Goal: Communication & Community: Answer question/provide support

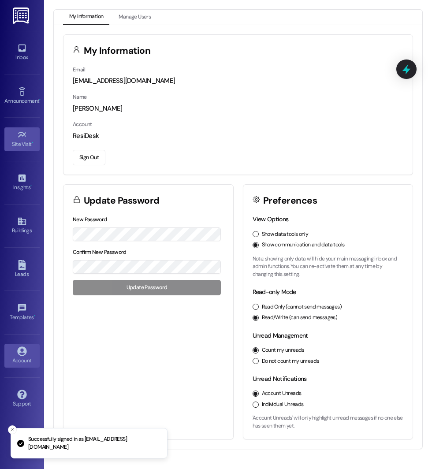
click at [23, 143] on div "Site Visit •" at bounding box center [22, 144] width 44 height 9
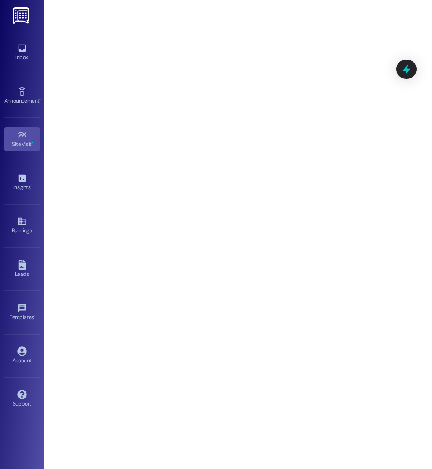
click at [1, 70] on div "Inbox Go to Inbox Announcement • Send A Text Announcement Site Visit • Go to Si…" at bounding box center [22, 234] width 44 height 469
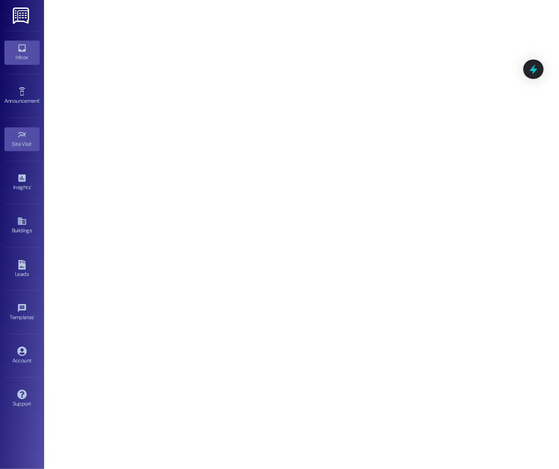
click at [20, 48] on icon at bounding box center [22, 48] width 10 height 10
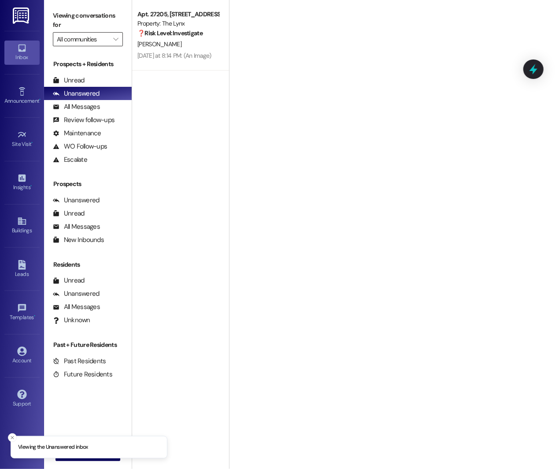
click at [79, 45] on input "All communities" at bounding box center [83, 39] width 52 height 14
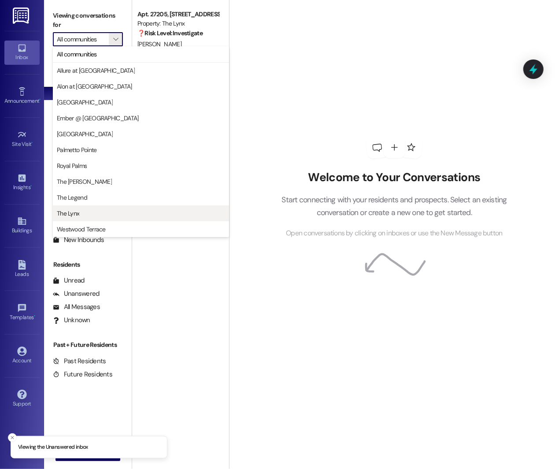
click at [71, 209] on span "The Lynx" at bounding box center [68, 213] width 22 height 9
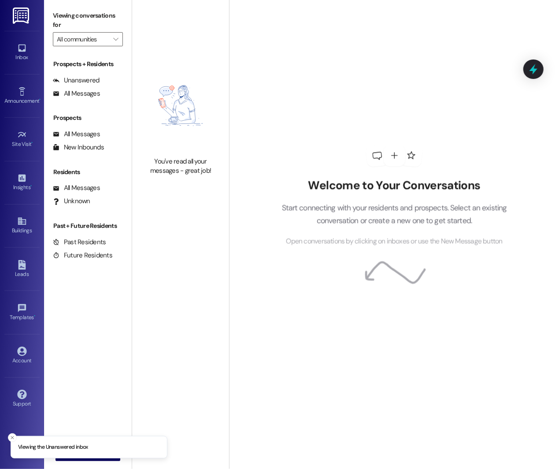
type input "The Lynx"
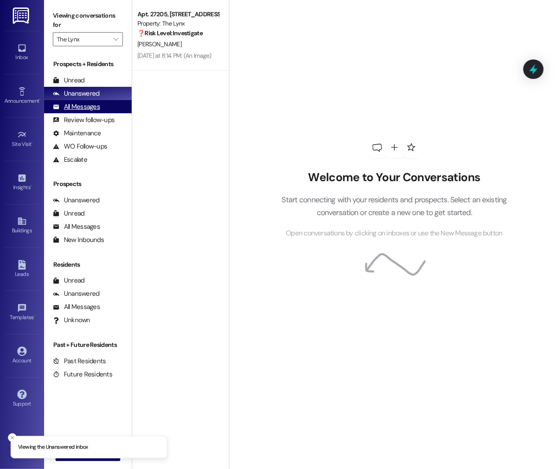
click at [84, 107] on div "All Messages" at bounding box center [76, 106] width 47 height 9
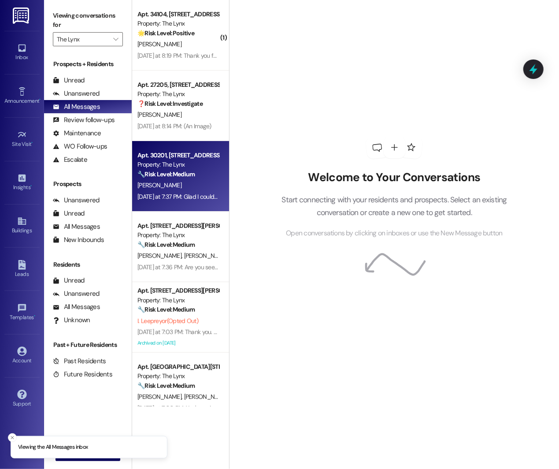
click at [161, 170] on strong "🔧 Risk Level: Medium" at bounding box center [166, 174] width 57 height 8
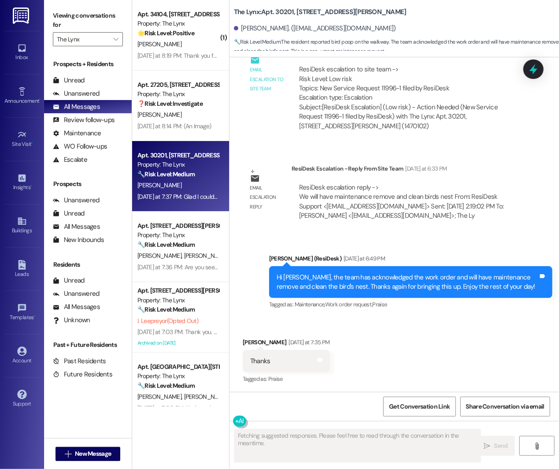
scroll to position [920, 0]
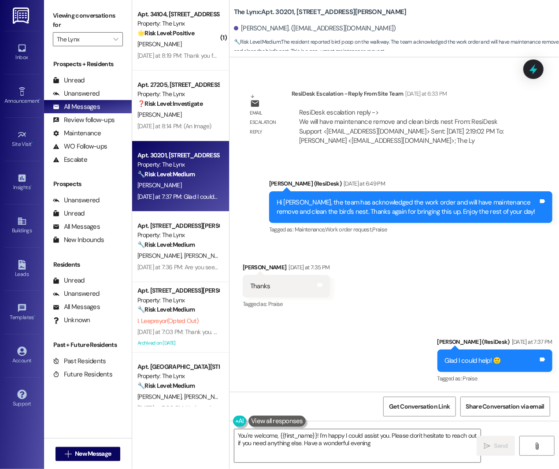
type textarea "You're welcome, {{first_name}}! I'm happy I could assist you. Please don't hesi…"
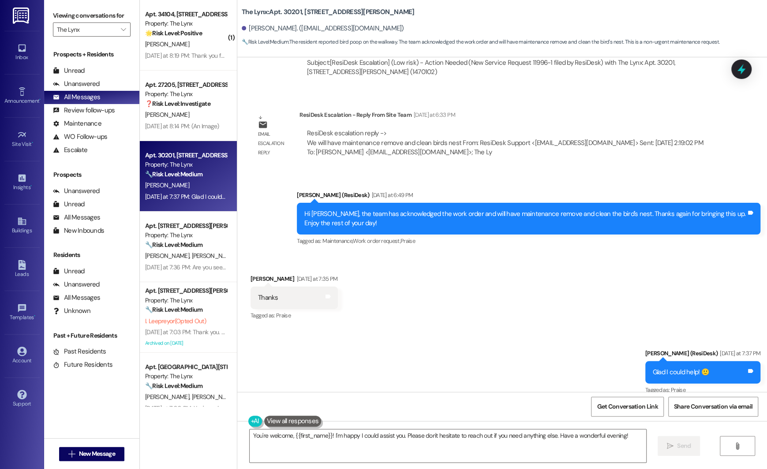
scroll to position [843, 0]
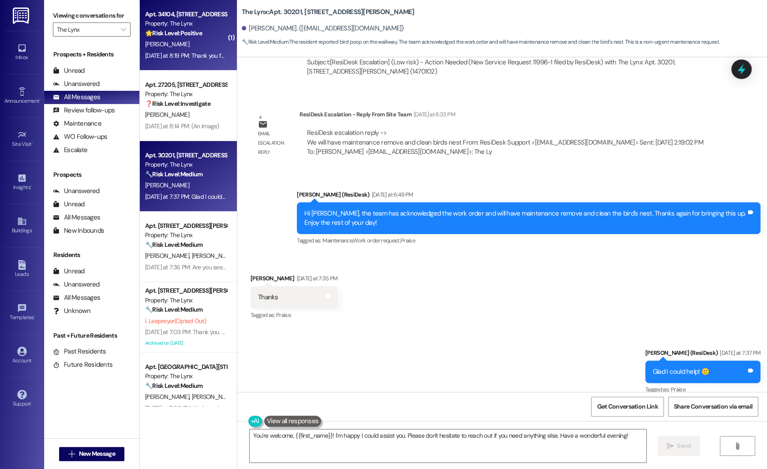
click at [178, 27] on div "Property: The Lynx" at bounding box center [186, 23] width 82 height 9
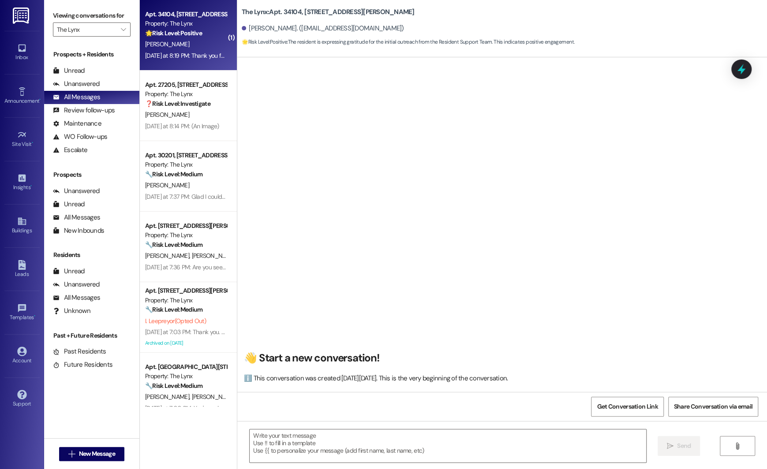
type textarea "Fetching suggested responses. Please feel free to read through the conversation…"
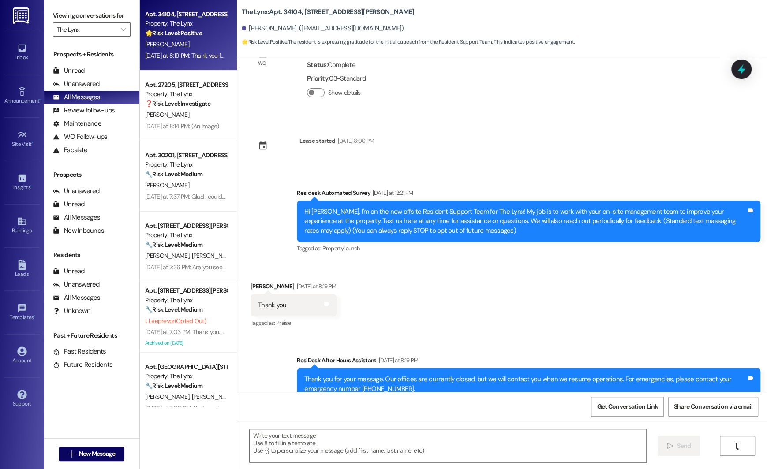
scroll to position [73, 0]
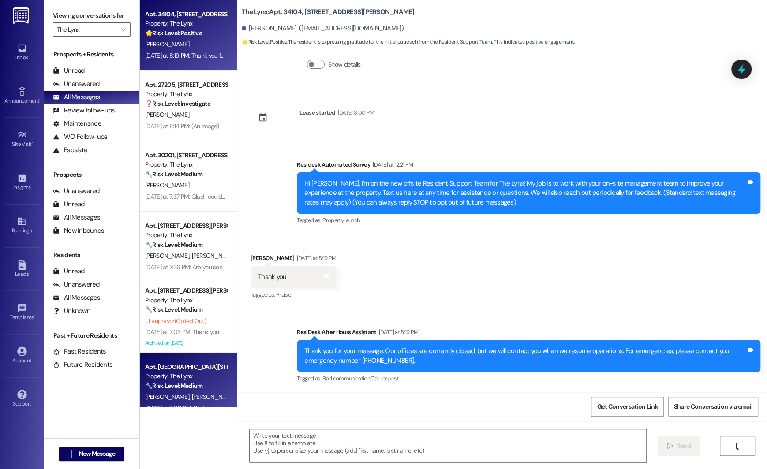
click at [178, 380] on div "Property: The Lynx" at bounding box center [186, 376] width 82 height 9
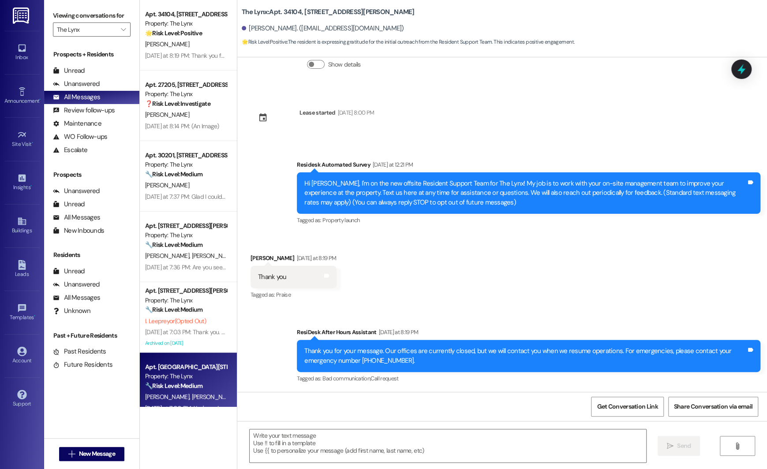
type textarea "Fetching suggested responses. Please feel free to read through the conversation…"
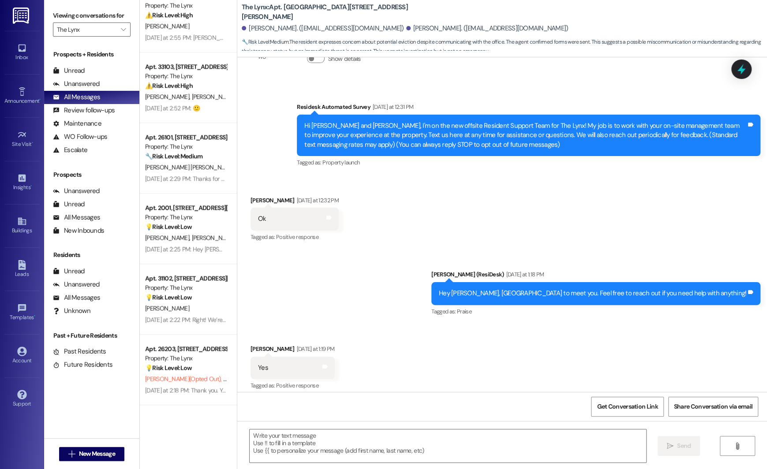
scroll to position [653, 0]
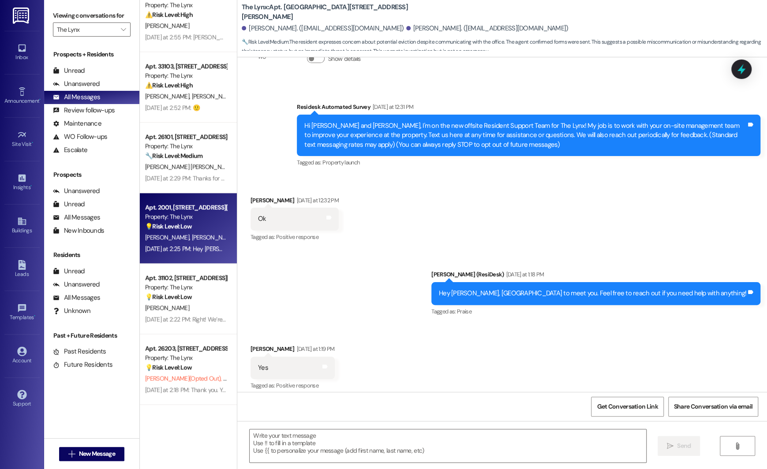
click at [192, 241] on span "[PERSON_NAME]" at bounding box center [214, 237] width 44 height 8
type textarea "Fetching suggested responses. Please feel free to read through the conversation…"
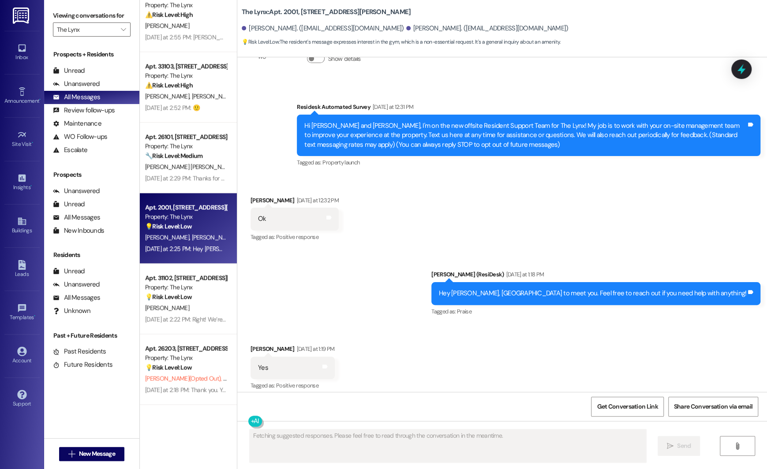
scroll to position [81, 0]
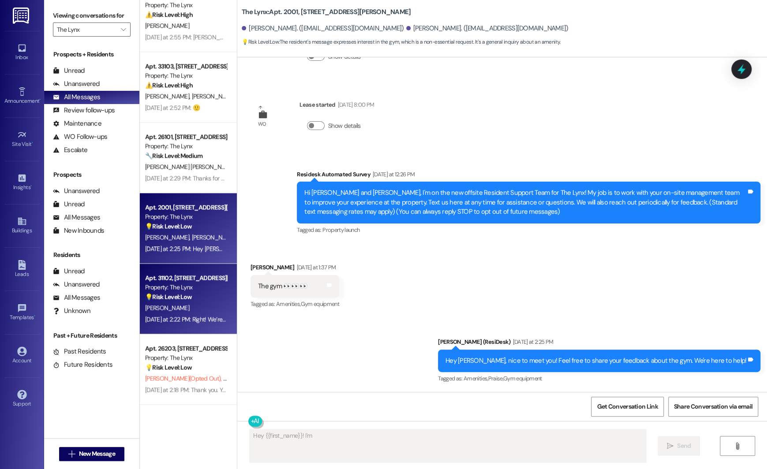
click at [173, 305] on div "[PERSON_NAME]" at bounding box center [185, 307] width 83 height 11
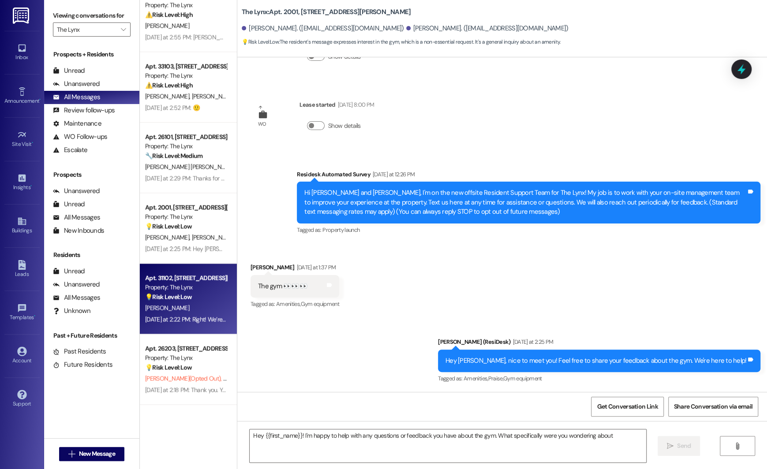
type textarea "Hey {{first_name}}! I'm happy to help with any questions or feedback you have a…"
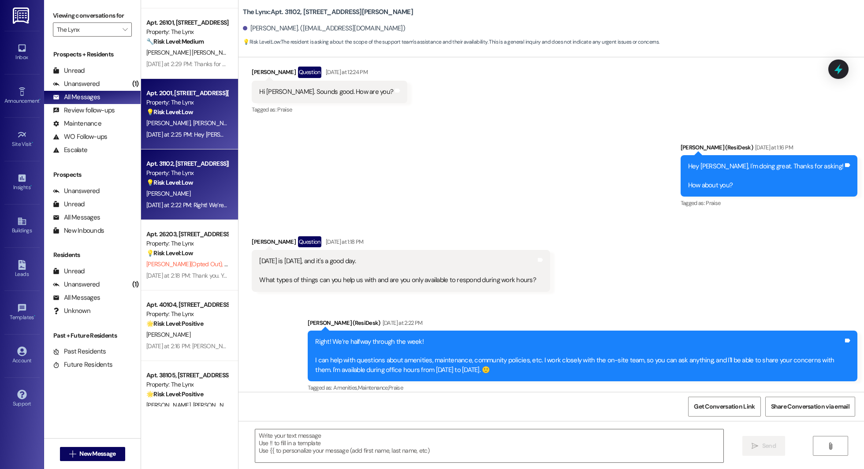
scroll to position [768, 0]
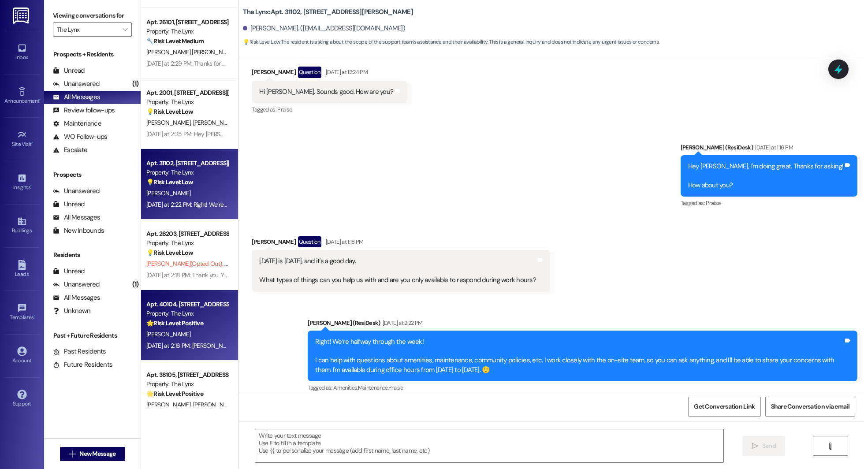
click at [181, 336] on div "[PERSON_NAME]" at bounding box center [186, 334] width 83 height 11
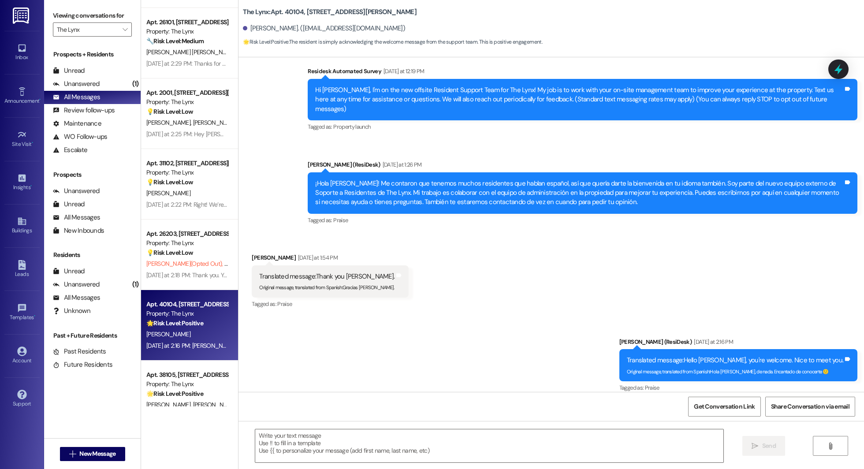
scroll to position [899, 0]
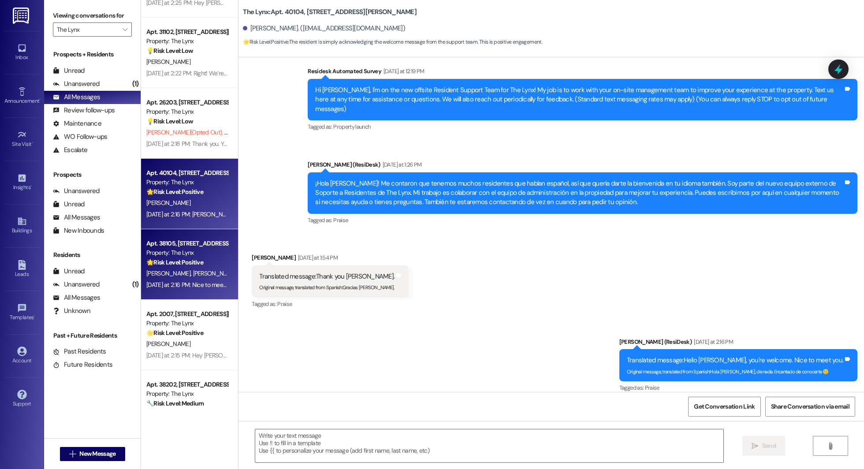
click at [185, 247] on div "Apt. 38105, [STREET_ADDRESS][PERSON_NAME]" at bounding box center [187, 243] width 82 height 9
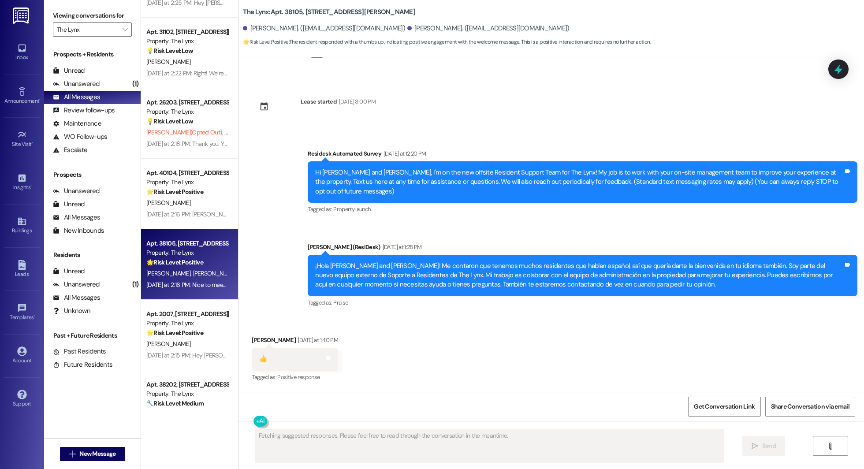
scroll to position [82, 0]
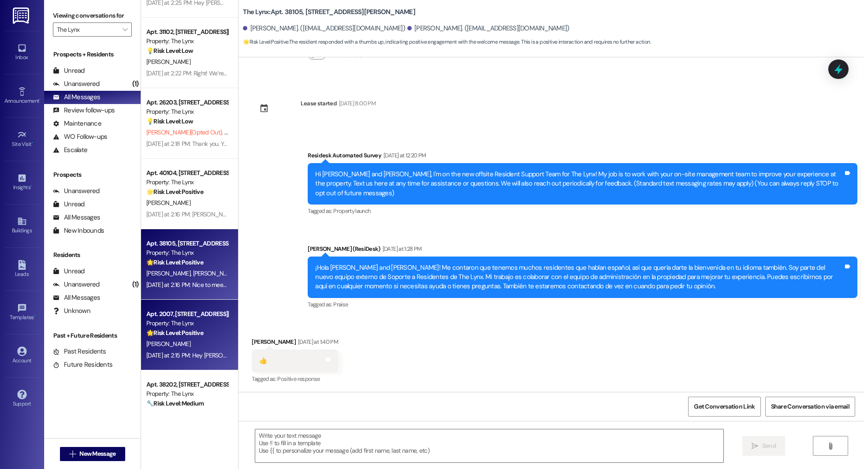
click at [181, 304] on div "Apt. 2007, [STREET_ADDRESS][PERSON_NAME] Property: The Lynx 🌟 Risk Level: Posit…" at bounding box center [189, 335] width 97 height 71
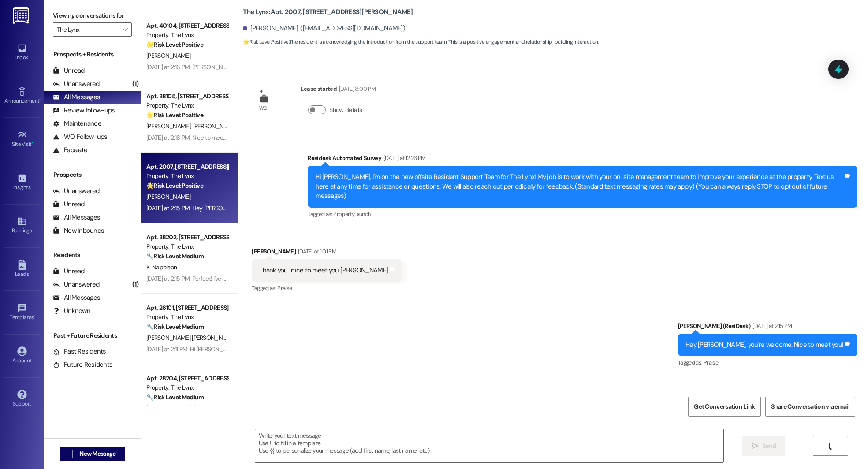
scroll to position [1050, 0]
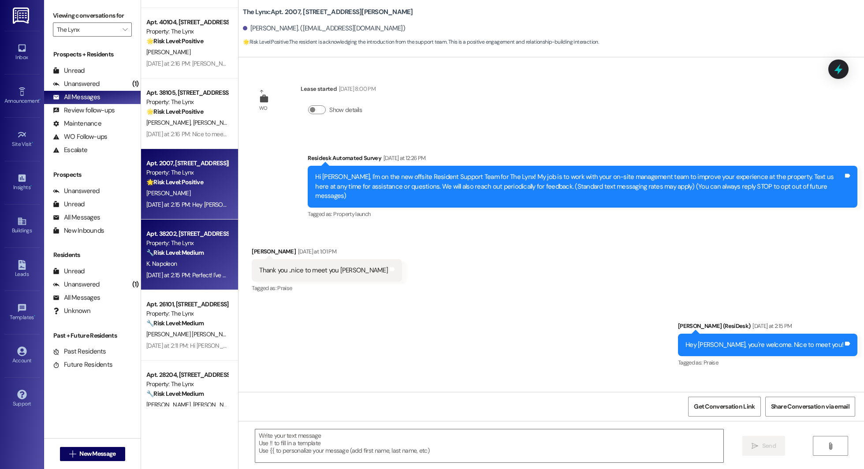
click at [185, 269] on div "K. Napoleon" at bounding box center [186, 263] width 83 height 11
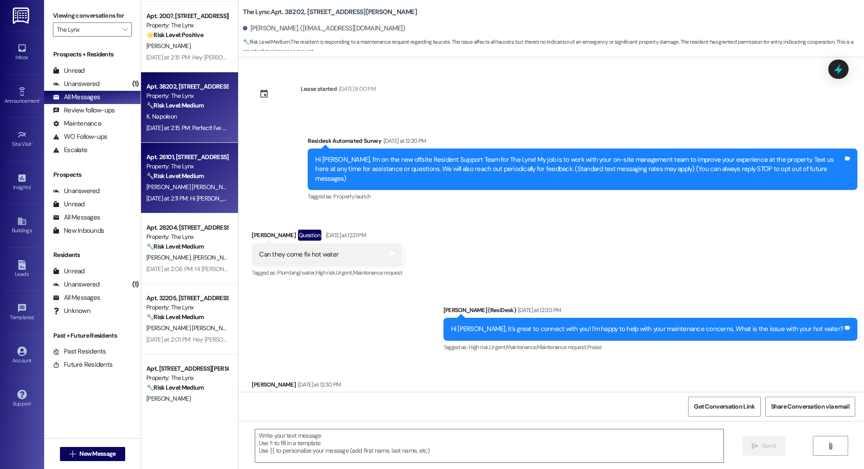
scroll to position [1216, 0]
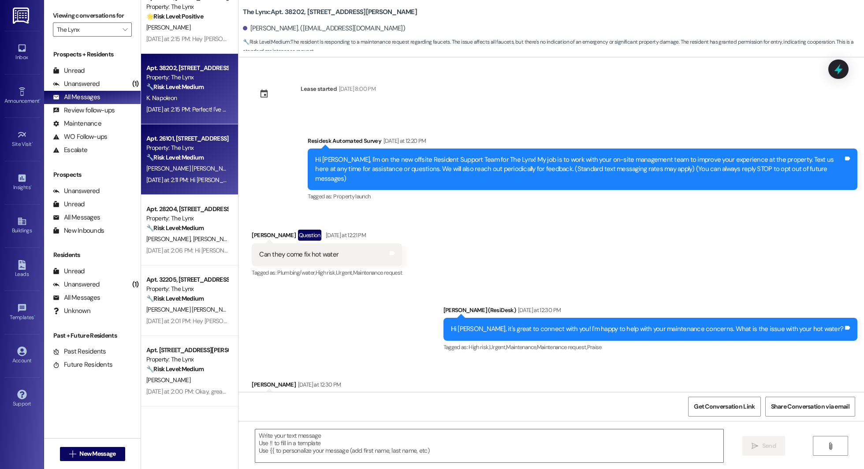
click at [195, 157] on strong "🔧 Risk Level: Medium" at bounding box center [174, 157] width 57 height 8
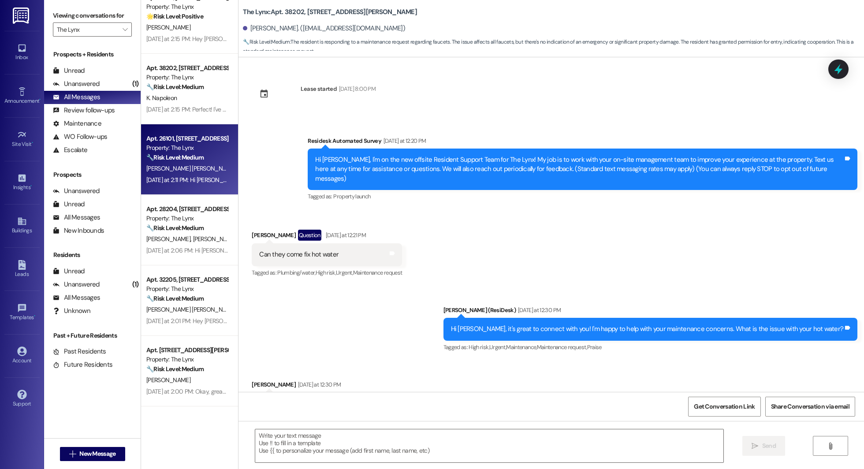
type textarea "Fetching suggested responses. Please feel free to read through the conversation…"
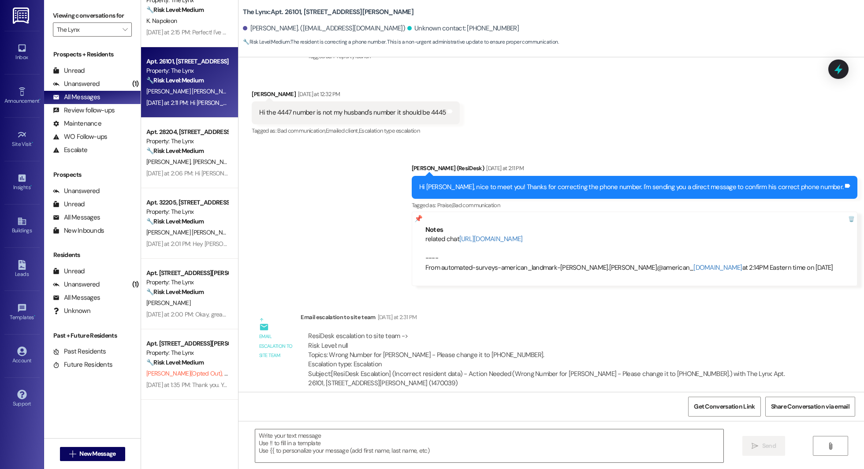
scroll to position [1296, 0]
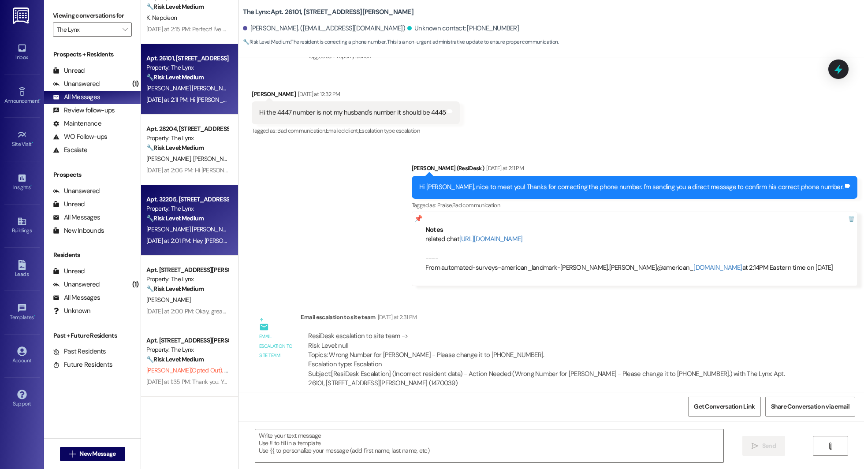
click at [205, 185] on div "Apt. 32205, [STREET_ADDRESS][PERSON_NAME] Property: The Lynx 🔧 Risk Level: Medi…" at bounding box center [189, 220] width 97 height 71
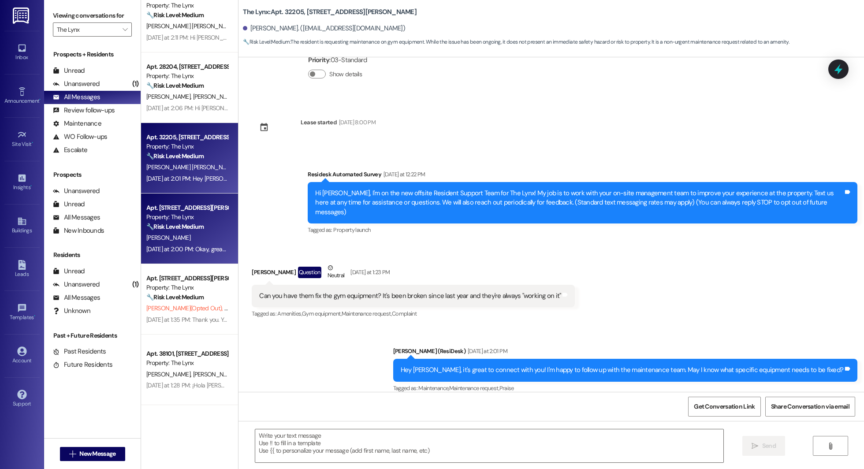
scroll to position [1361, 0]
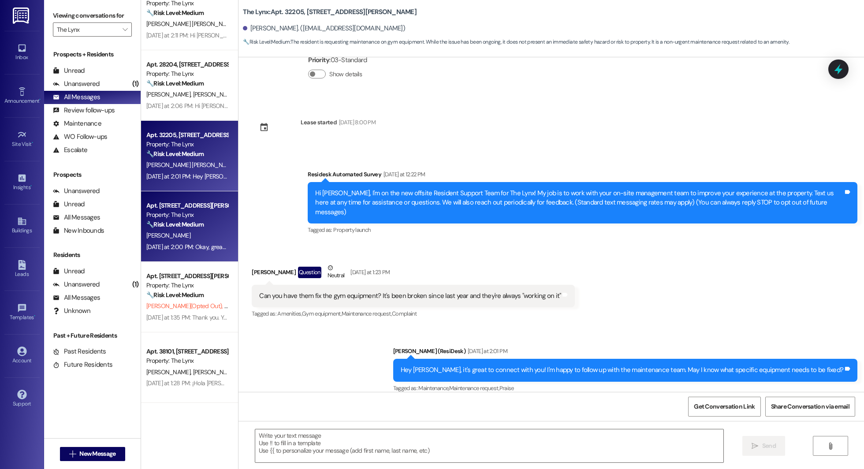
click at [194, 215] on div "Property: The Lynx" at bounding box center [187, 214] width 82 height 9
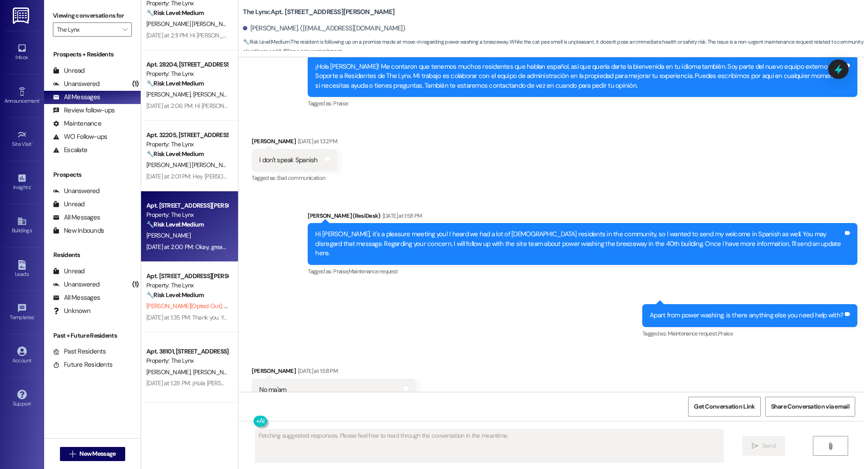
scroll to position [297, 0]
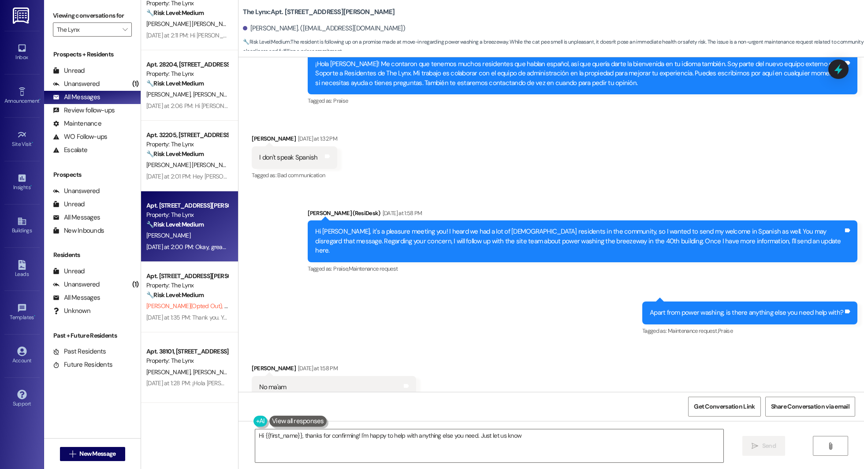
type textarea "Hi {{first_name}}, thanks for confirming! I'm happy to help with anything else …"
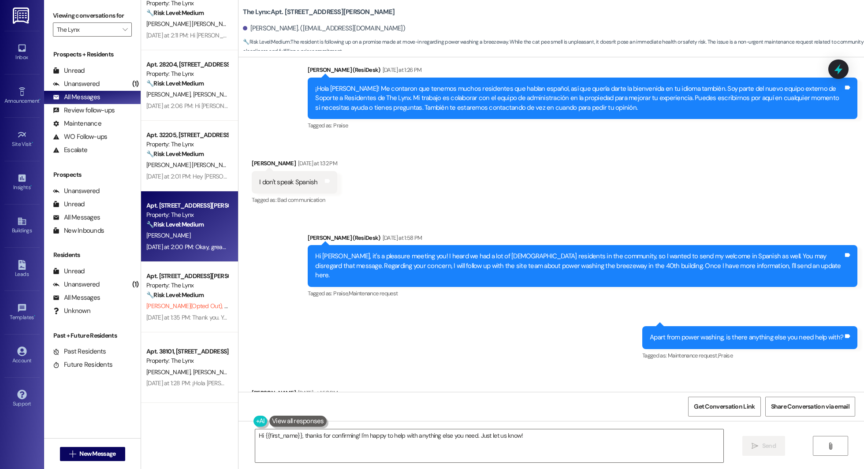
scroll to position [469, 0]
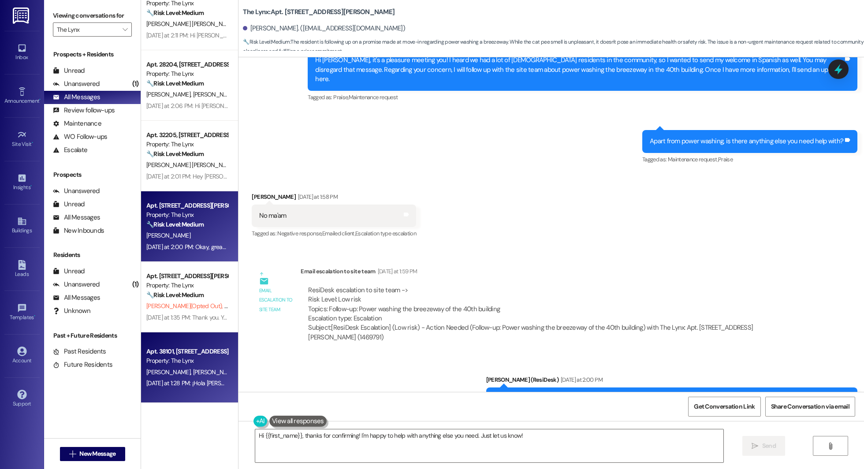
click at [153, 365] on div "Apt. 38101, [STREET_ADDRESS][PERSON_NAME] Property: The Lynx" at bounding box center [186, 356] width 83 height 21
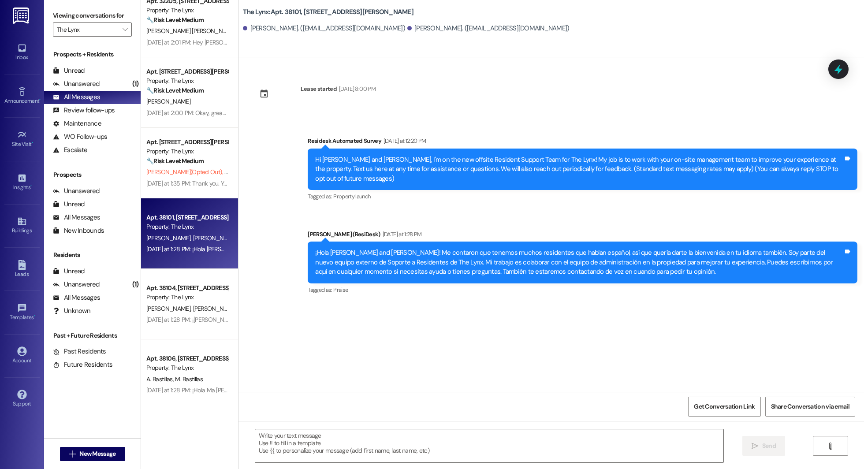
scroll to position [1517, 0]
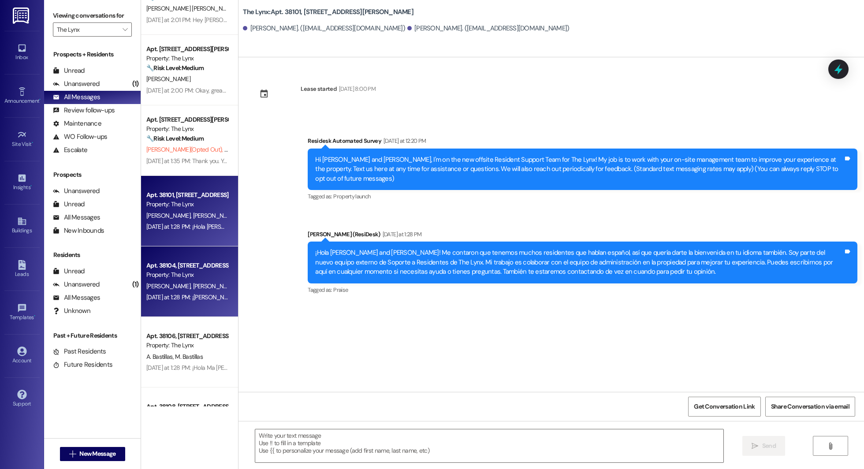
click at [166, 274] on div "Property: The Lynx" at bounding box center [187, 274] width 82 height 9
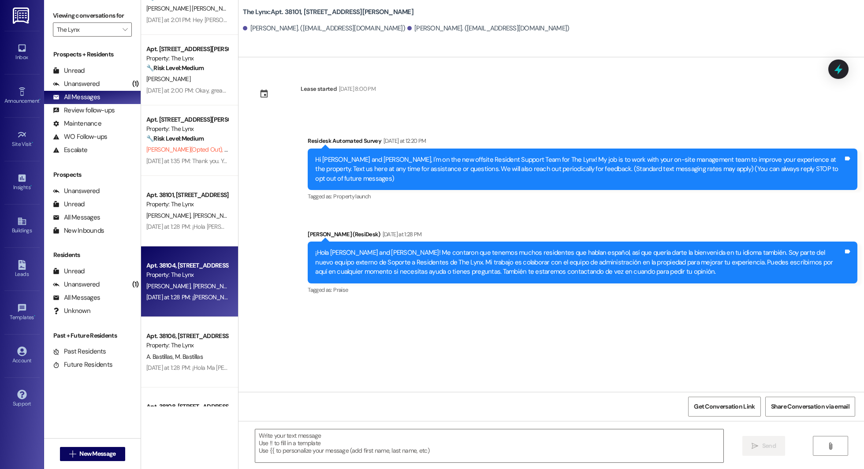
type textarea "Fetching suggested responses. Please feel free to read through the conversation…"
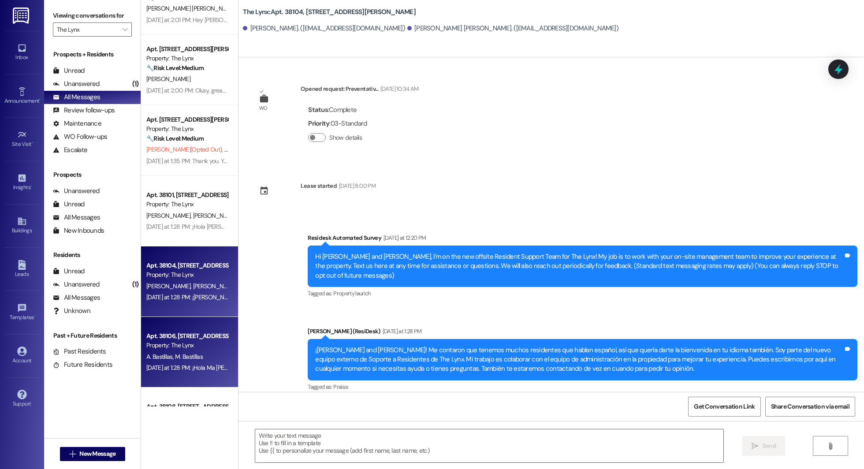
click at [167, 332] on div "Apt. 38106, [STREET_ADDRESS][PERSON_NAME]" at bounding box center [187, 336] width 82 height 9
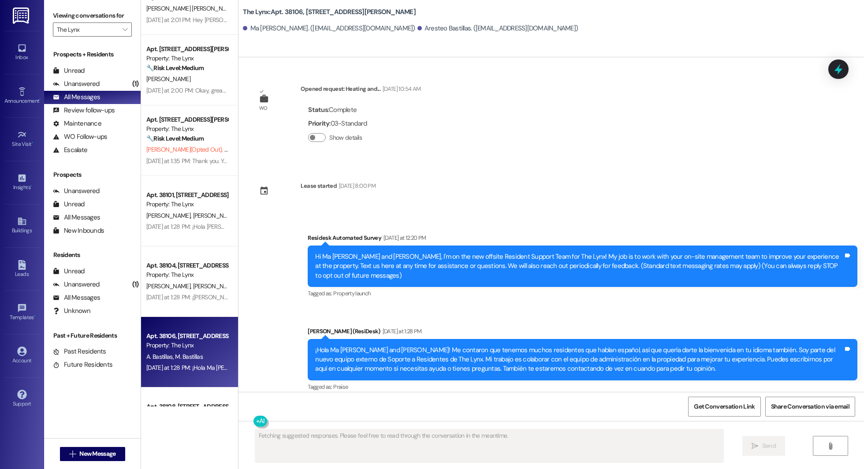
scroll to position [1785, 0]
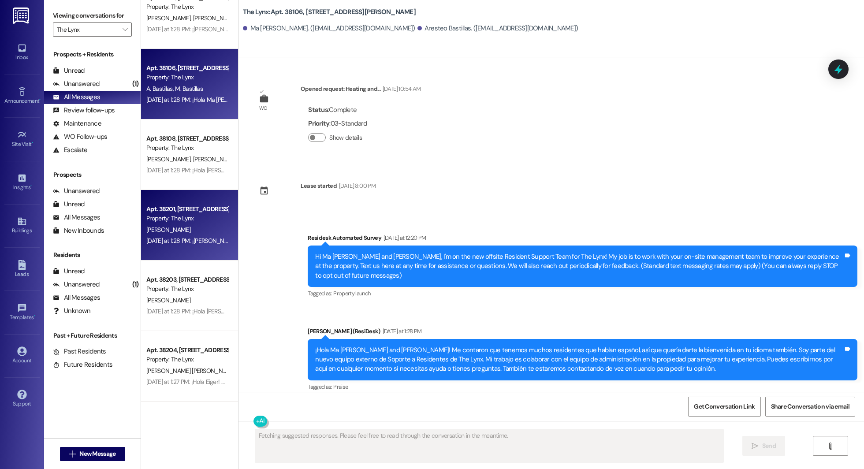
click at [175, 242] on div "[DATE] at 1:28 PM: ¡[PERSON_NAME]! Me contaron que tenemos muchos residentes qu…" at bounding box center [791, 241] width 1290 height 8
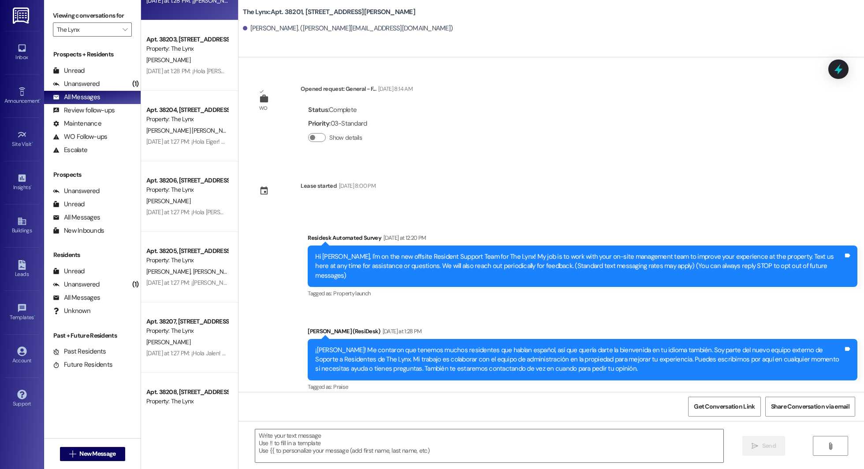
scroll to position [2025, 0]
click at [175, 242] on div "Apt. 38106, [STREET_ADDRESS][PERSON_NAME] Property: The Lynx A. Bastillas M. Ba…" at bounding box center [189, 203] width 97 height 406
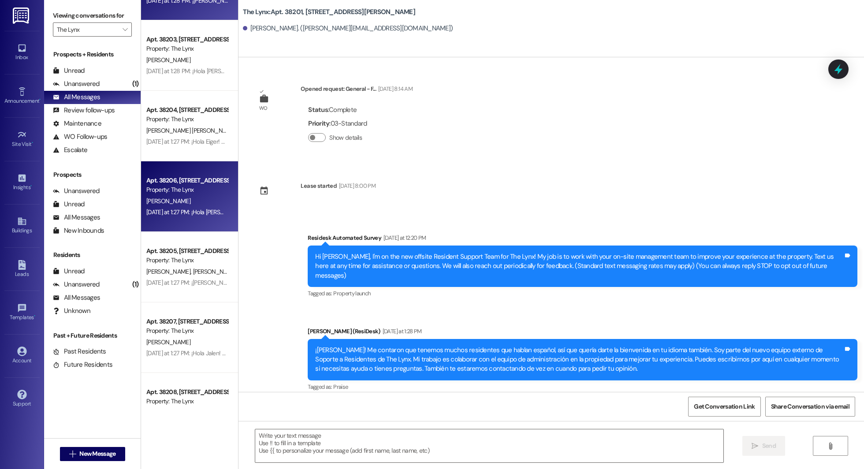
click at [177, 179] on div "Apt. 38206, [STREET_ADDRESS][PERSON_NAME]" at bounding box center [187, 180] width 82 height 9
type textarea "Fetching suggested responses. Please feel free to read through the conversation…"
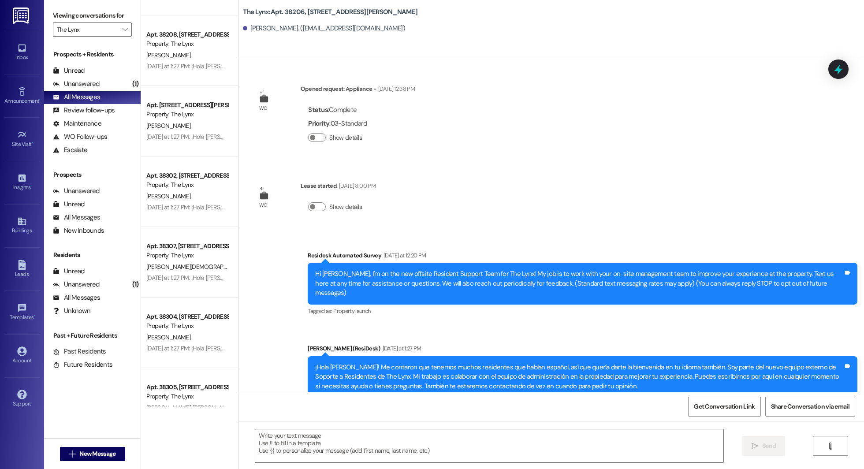
scroll to position [2422, 0]
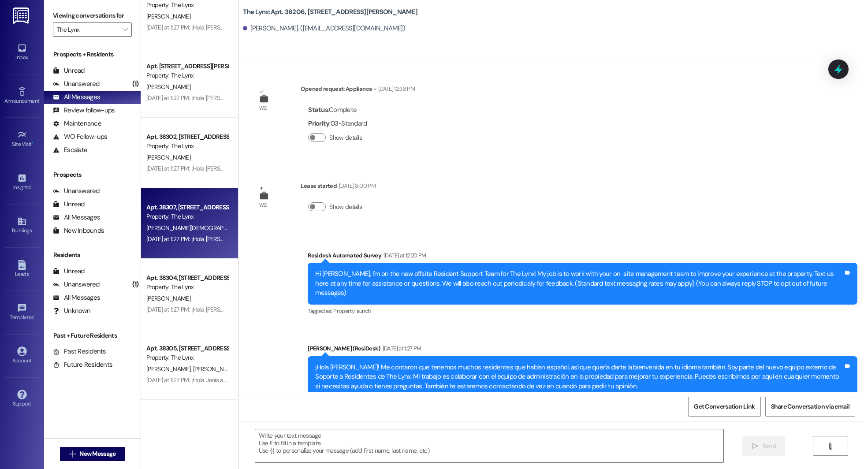
click at [179, 205] on div "Apt. 38307, [STREET_ADDRESS][PERSON_NAME]" at bounding box center [187, 207] width 82 height 9
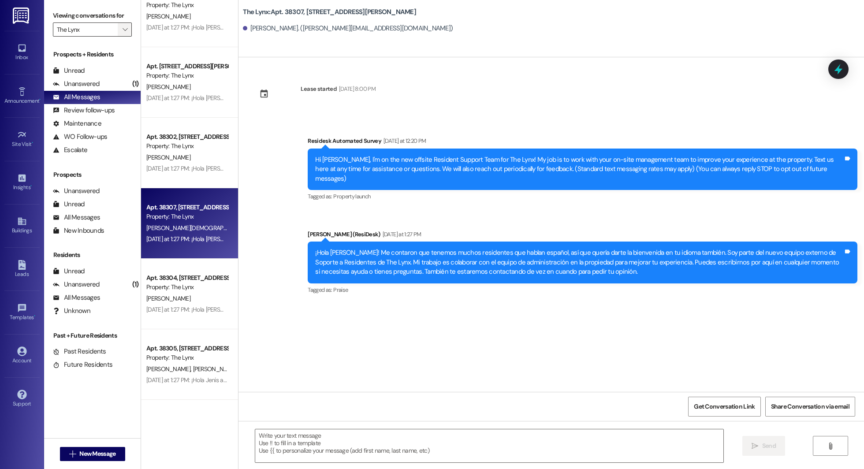
click at [121, 36] on span "" at bounding box center [125, 29] width 8 height 14
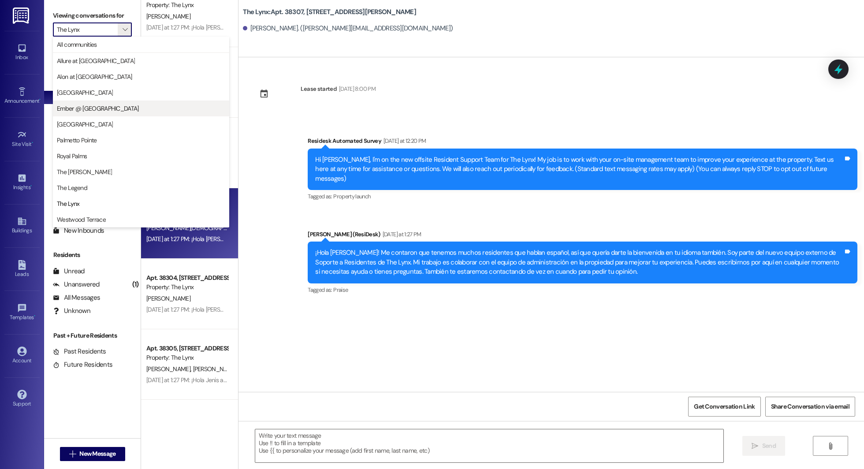
click at [123, 112] on span "Ember @ [GEOGRAPHIC_DATA]" at bounding box center [141, 108] width 168 height 9
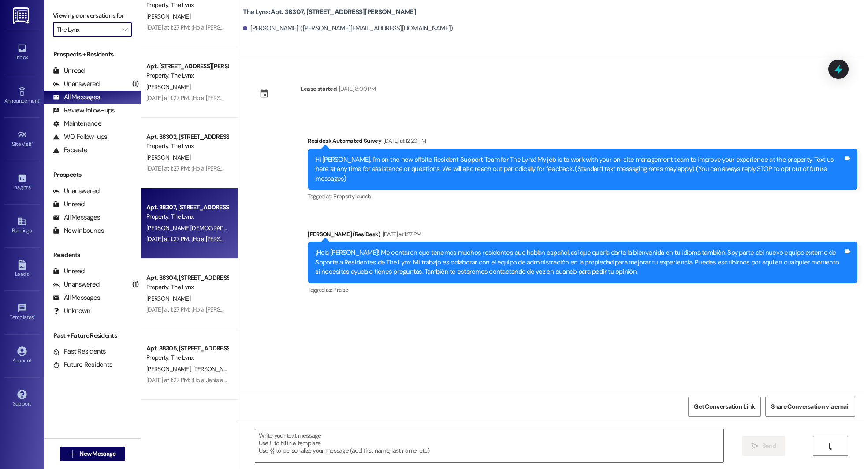
type input "Ember @ [GEOGRAPHIC_DATA]"
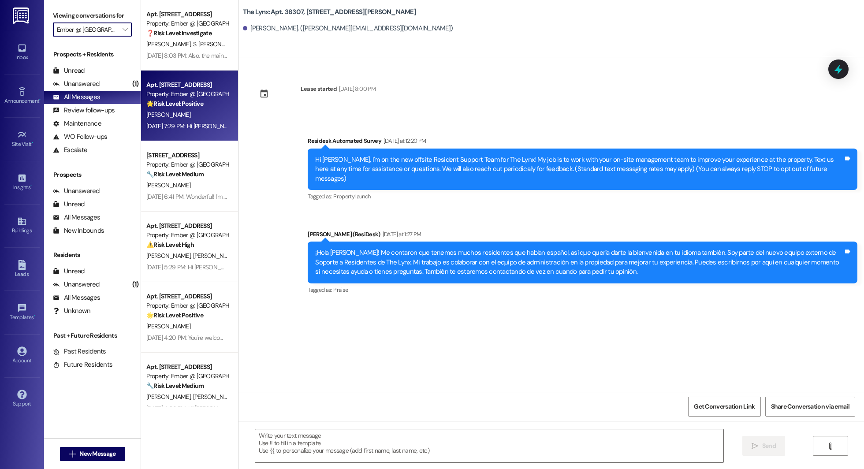
click at [174, 86] on div "Apt. [STREET_ADDRESS]" at bounding box center [187, 84] width 82 height 9
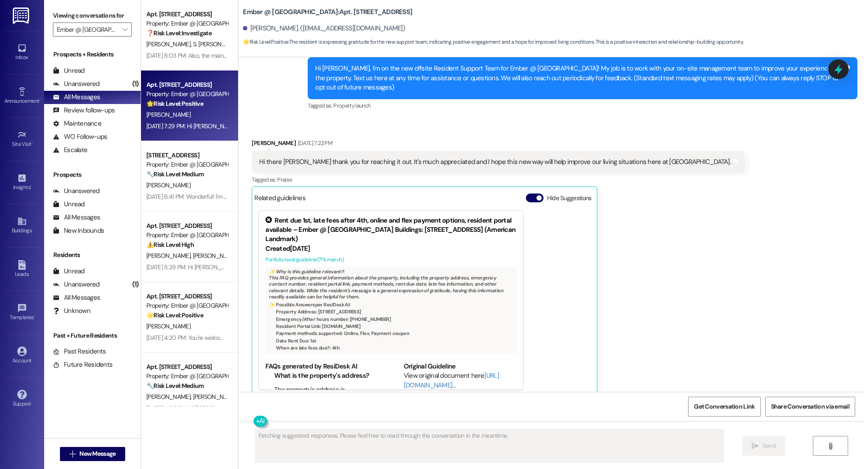
scroll to position [207, 0]
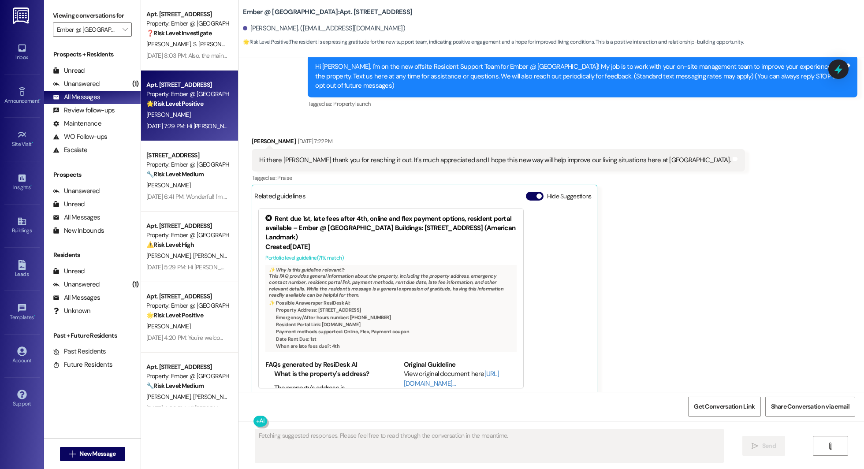
click at [432, 187] on div "Related guidelines Hide Suggestions" at bounding box center [424, 195] width 340 height 17
click at [432, 192] on button "Hide Suggestions" at bounding box center [535, 196] width 18 height 9
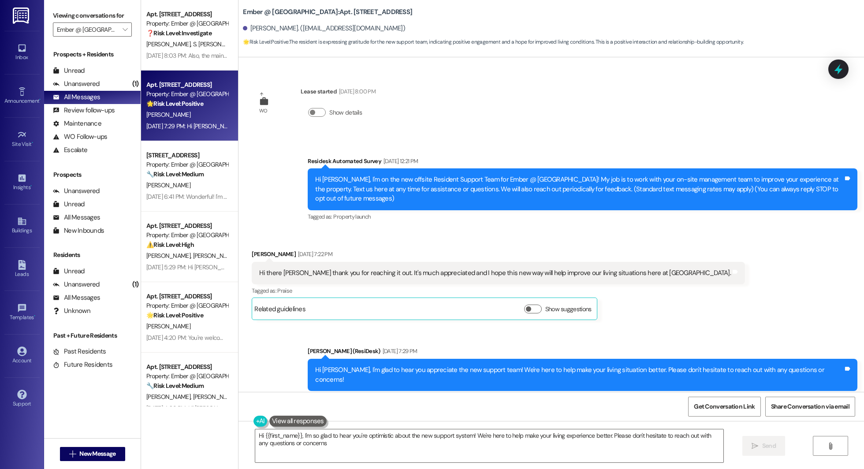
type textarea "Hi {{first_name}}, I'm so glad to hear you're optimistic about the new support …"
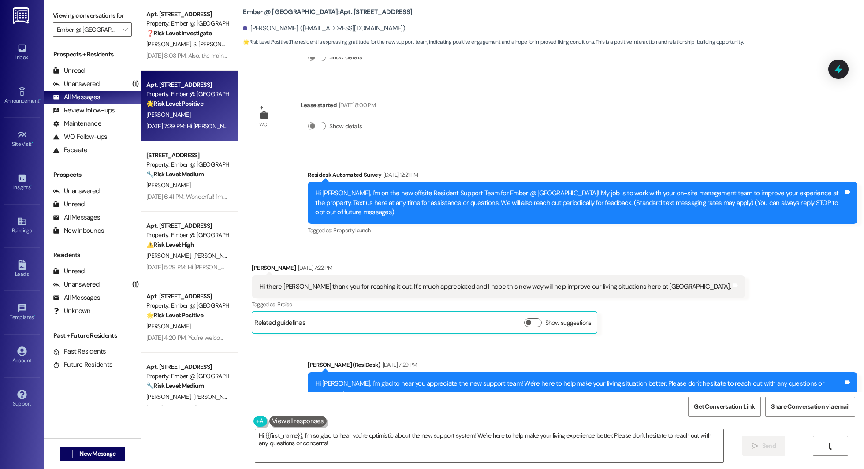
scroll to position [88, 0]
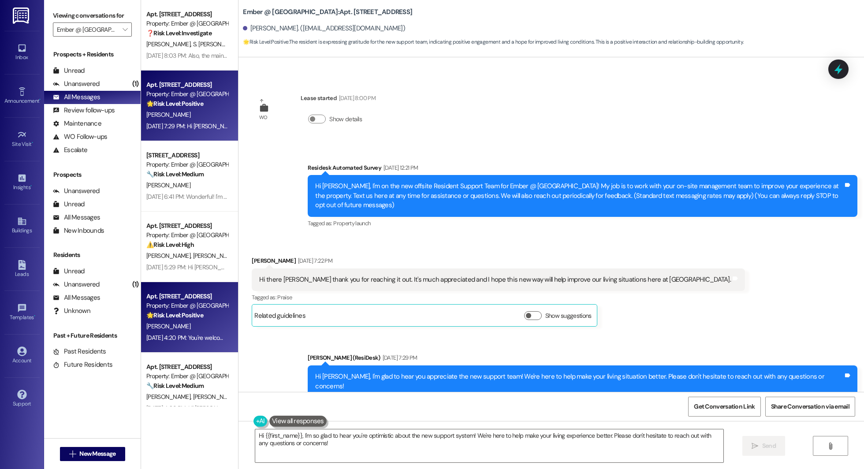
click at [160, 334] on div "[DATE] 4:20 PM: You're welcome! [DATE] 4:20 PM: You're welcome!" at bounding box center [187, 338] width 83 height 8
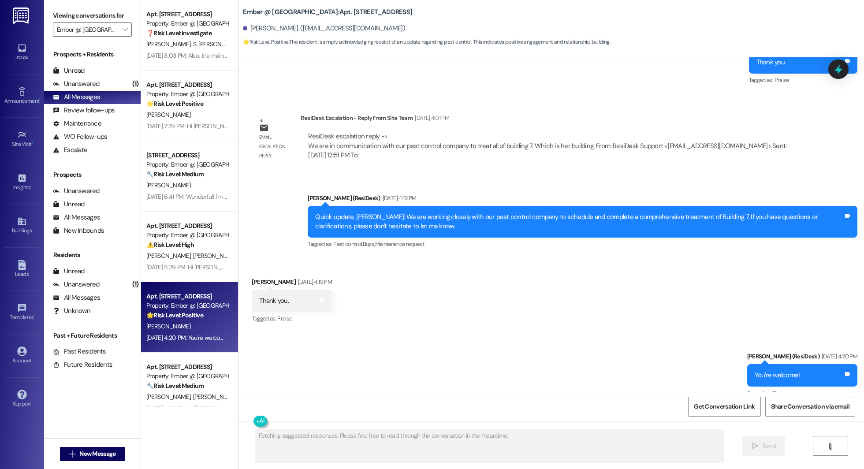
scroll to position [1149, 0]
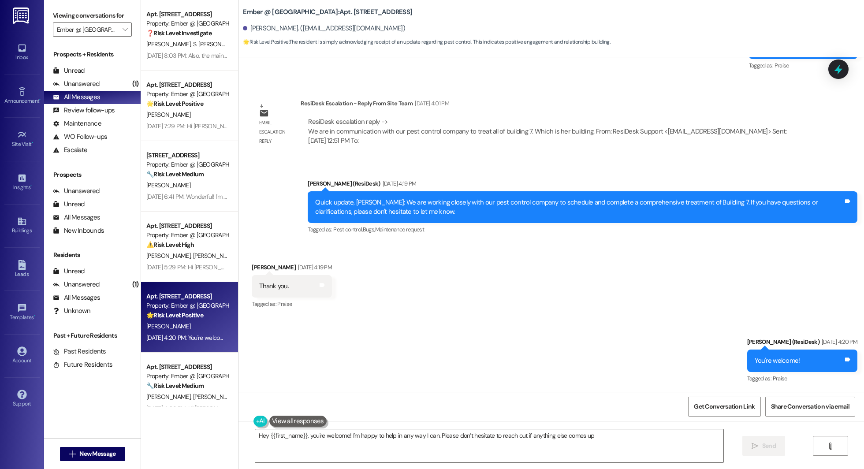
type textarea "Hey {{first_name}}, you're welcome! I'm happy to help in any way I can. Please …"
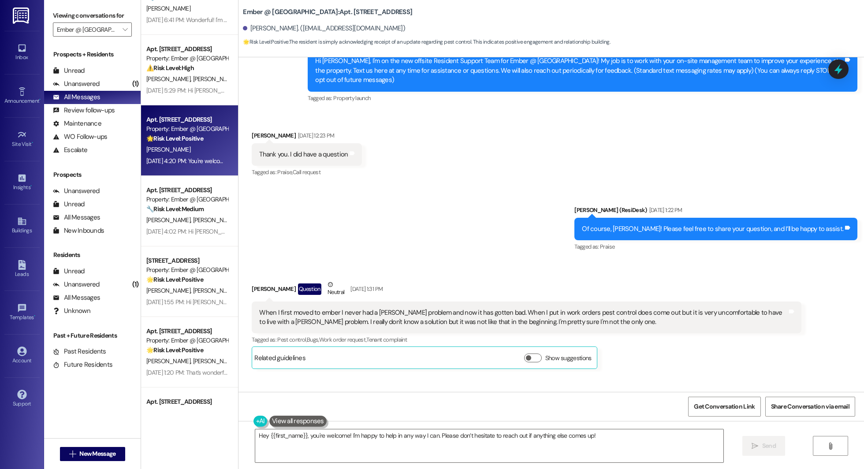
scroll to position [176, 0]
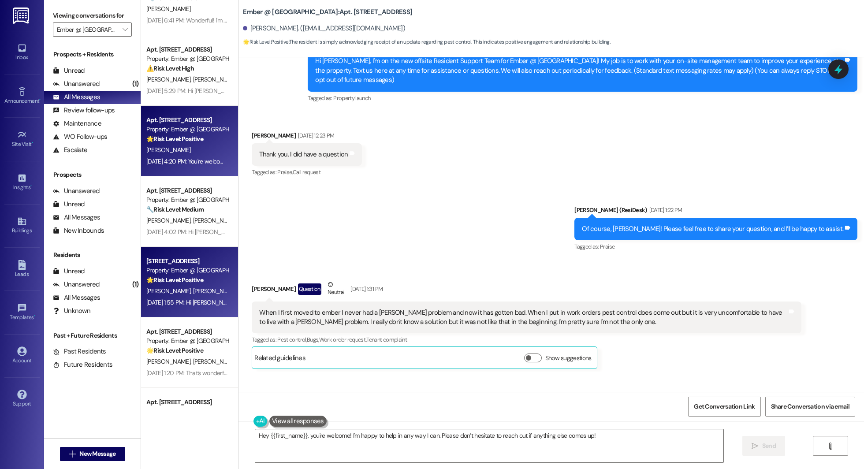
click at [164, 276] on strong "🌟 Risk Level: Positive" at bounding box center [174, 280] width 57 height 8
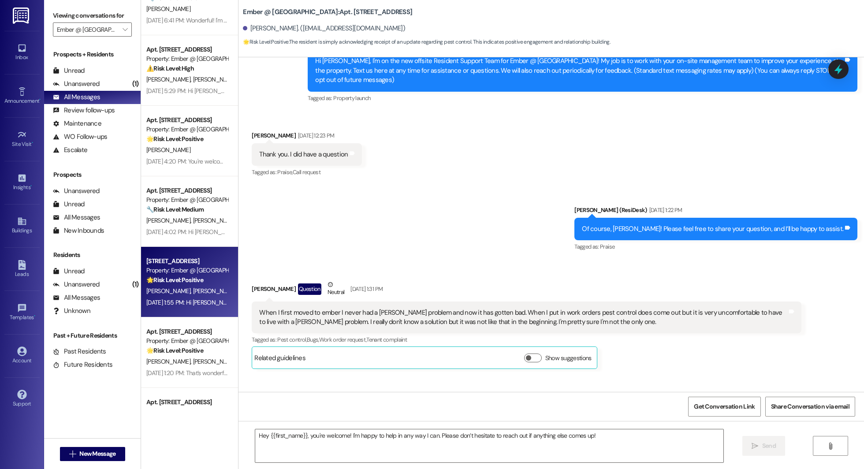
type textarea "Fetching suggested responses. Please feel free to read through the conversation…"
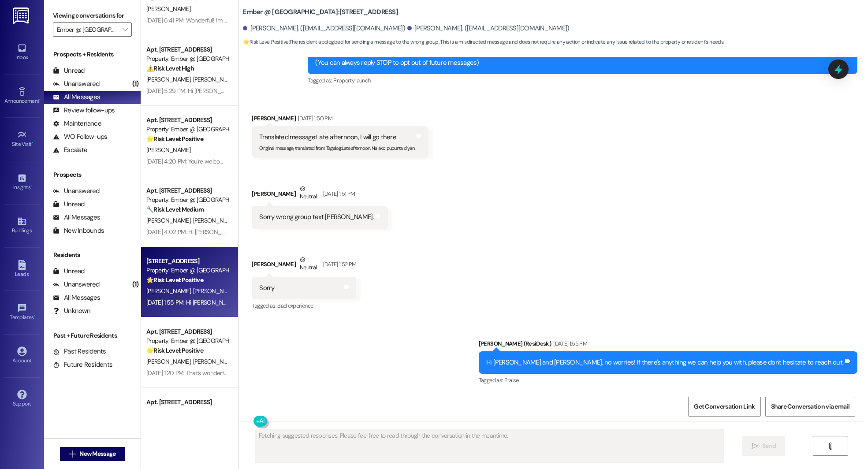
scroll to position [215, 0]
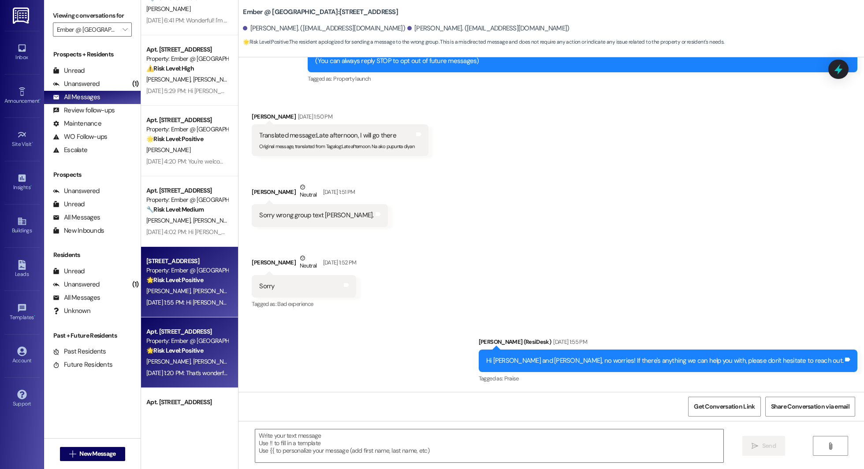
click at [193, 362] on span "[PERSON_NAME]" at bounding box center [215, 362] width 44 height 8
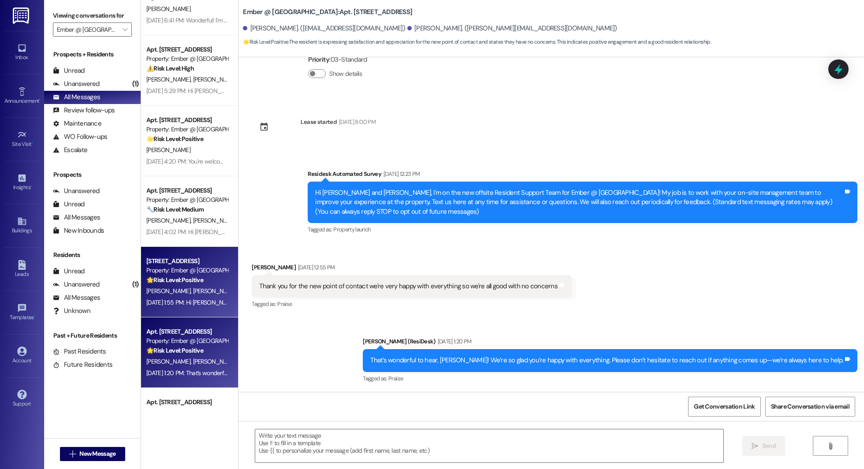
scroll to position [344, 0]
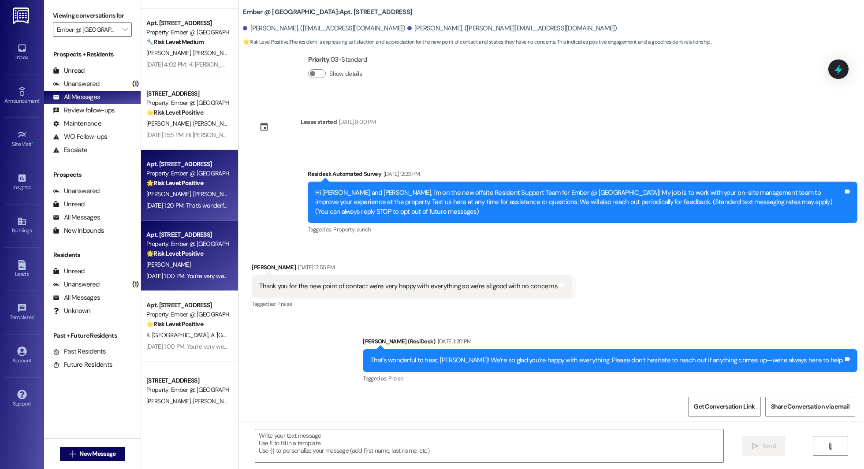
click at [173, 276] on div "[DATE] 1:00 PM: You’re very welcome! We’re glad to assist—please don’t hesitate…" at bounding box center [299, 276] width 307 height 8
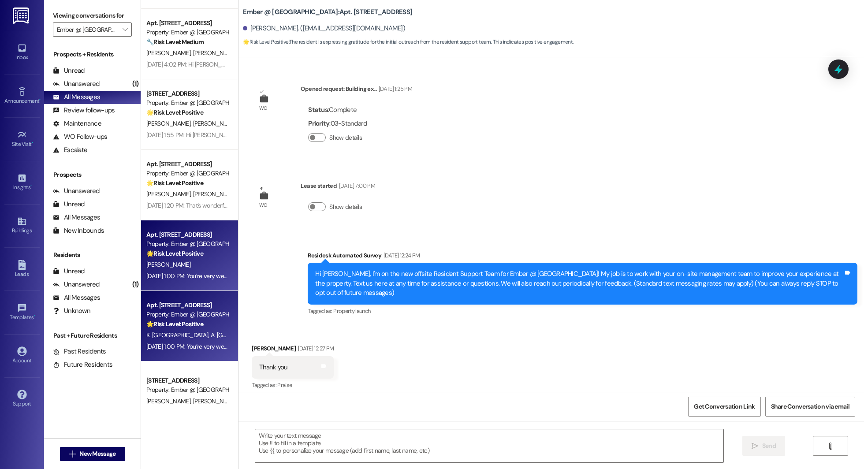
scroll to position [350, 0]
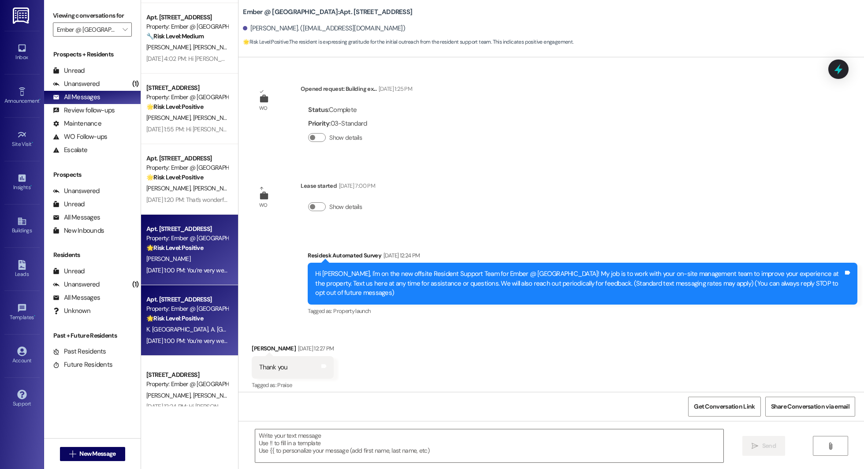
click at [176, 338] on div "Apt. [STREET_ADDRESS] Property: Ember @ [GEOGRAPHIC_DATA] ⚠️ Risk Level: High T…" at bounding box center [189, 203] width 97 height 406
click at [173, 324] on div "K. [GEOGRAPHIC_DATA] A. [GEOGRAPHIC_DATA]" at bounding box center [186, 329] width 83 height 11
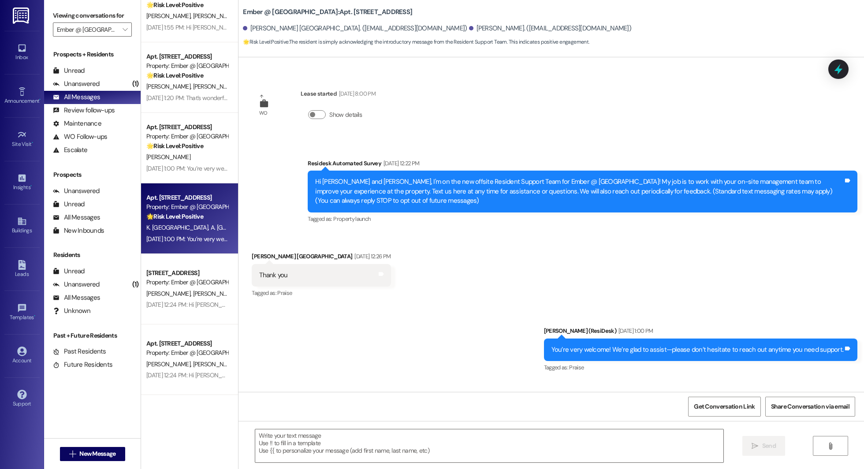
scroll to position [86, 0]
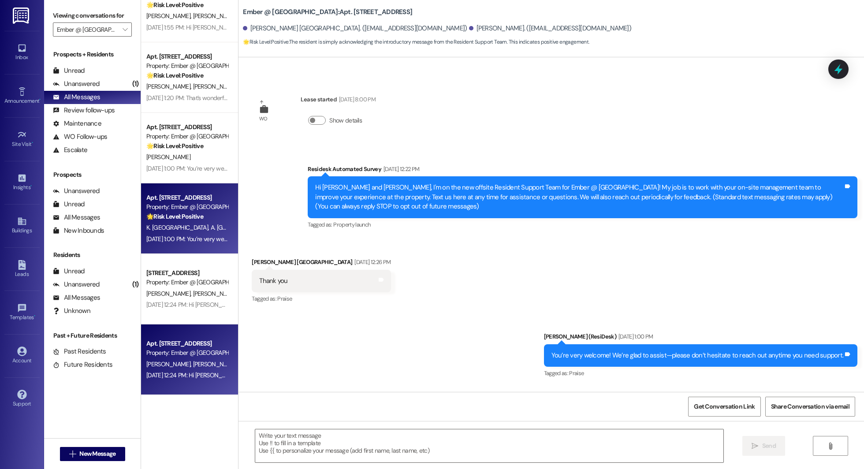
click at [193, 362] on span "[PERSON_NAME]" at bounding box center [215, 364] width 44 height 8
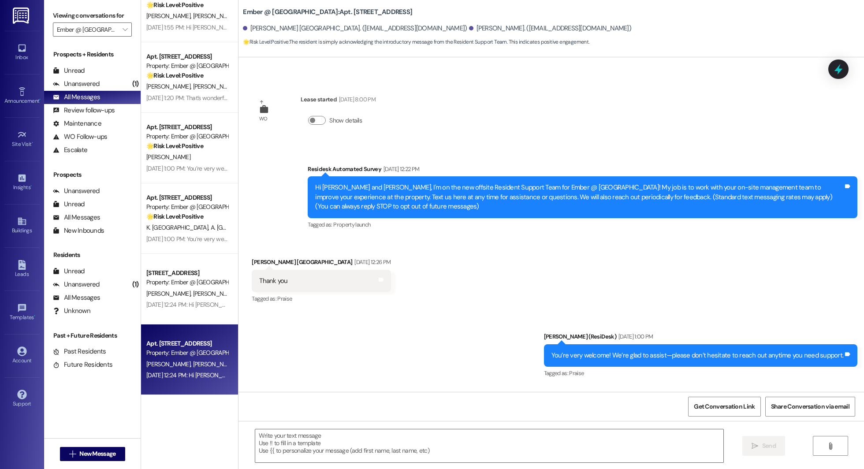
type textarea "Fetching suggested responses. Please feel free to read through the conversation…"
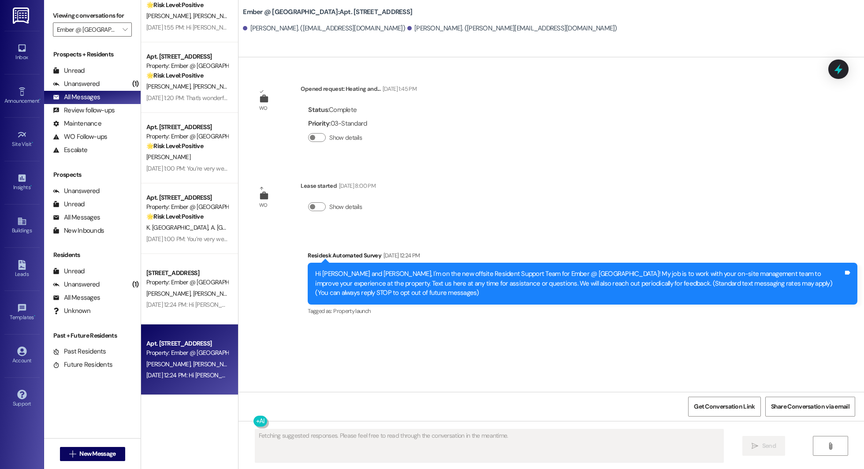
scroll to position [0, 0]
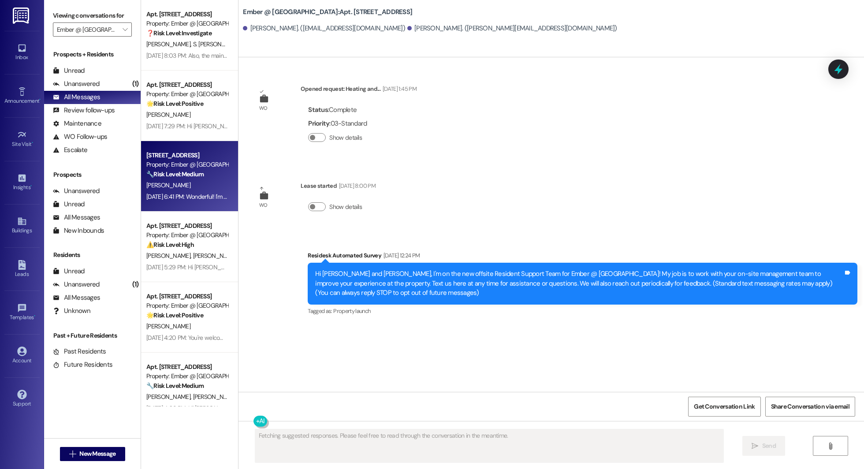
click at [176, 172] on strong "🔧 Risk Level: Medium" at bounding box center [174, 174] width 57 height 8
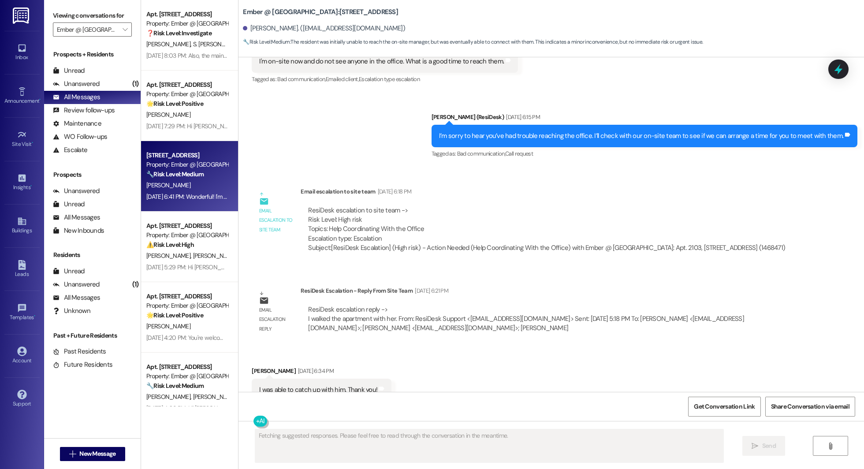
scroll to position [1249, 0]
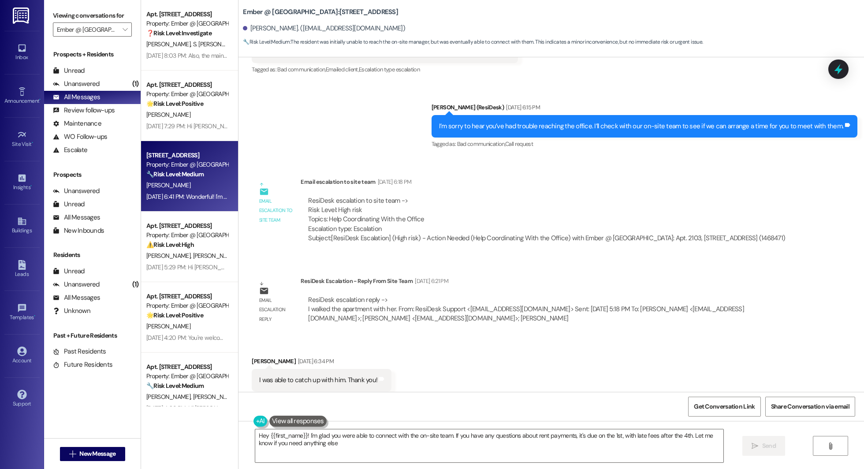
type textarea "Hey {{first_name}}! I'm glad you were able to connect with the on-site team. If…"
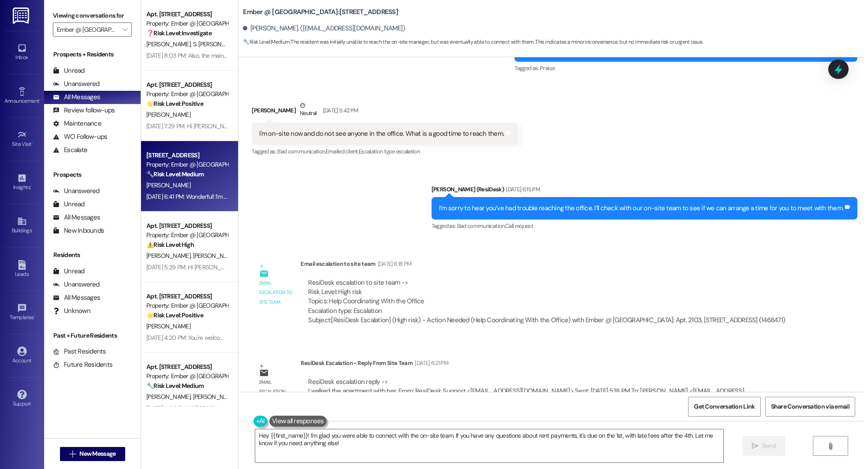
scroll to position [1404, 0]
